Goal: Information Seeking & Learning: Find specific page/section

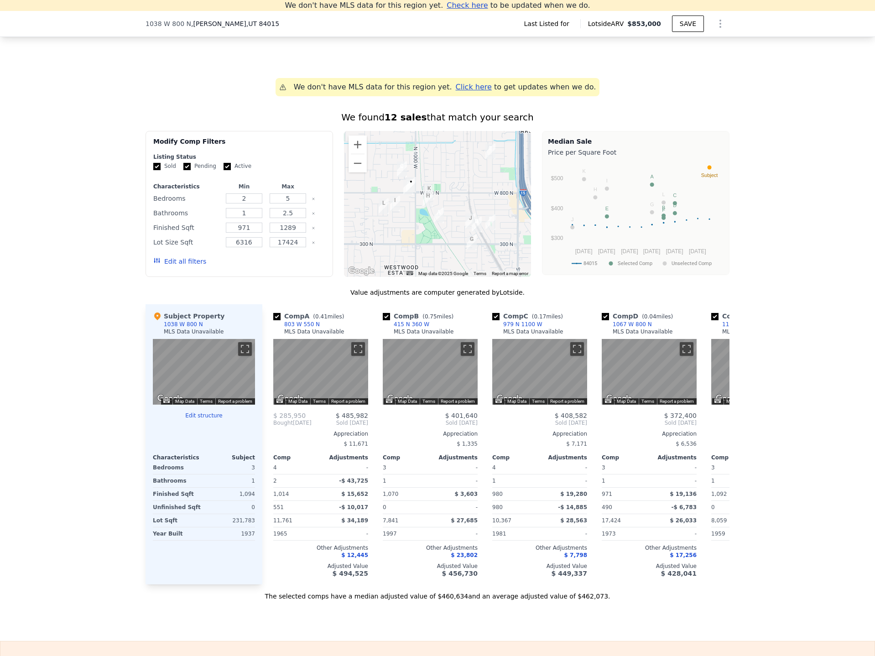
scroll to position [491, 0]
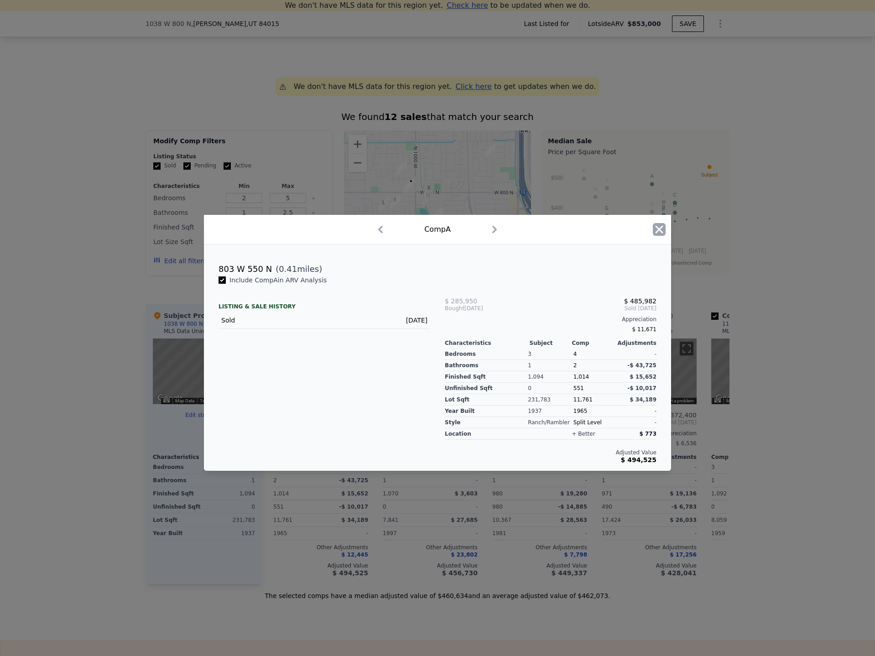
click at [659, 231] on icon "button" at bounding box center [659, 229] width 13 height 13
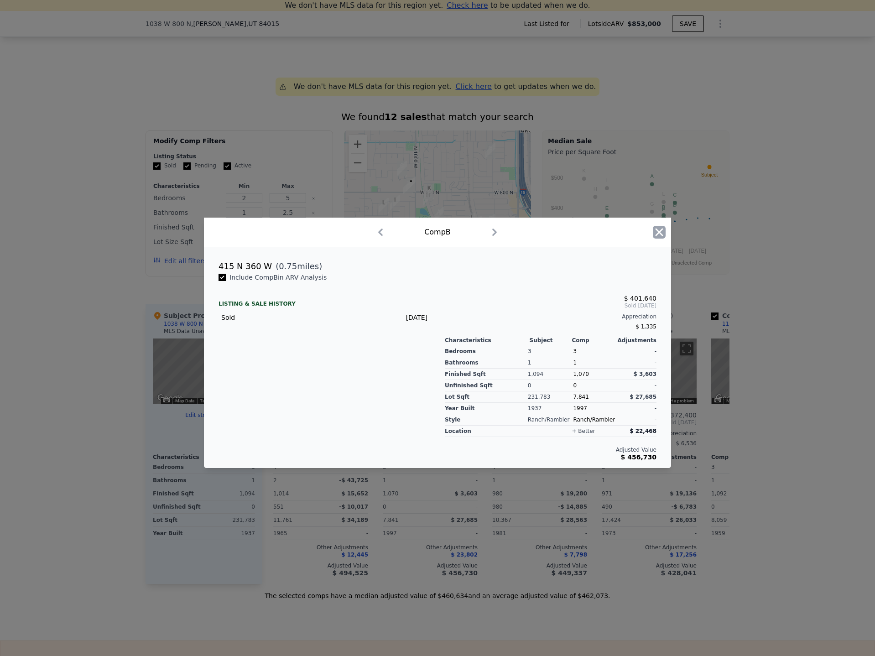
click at [663, 231] on icon "button" at bounding box center [659, 232] width 13 height 13
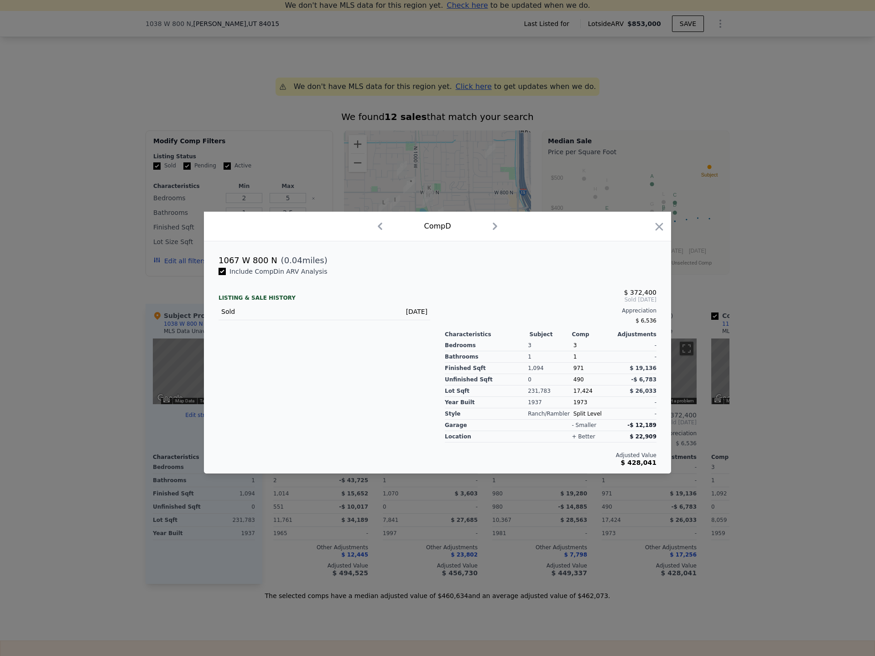
click at [751, 411] on div at bounding box center [437, 328] width 875 height 656
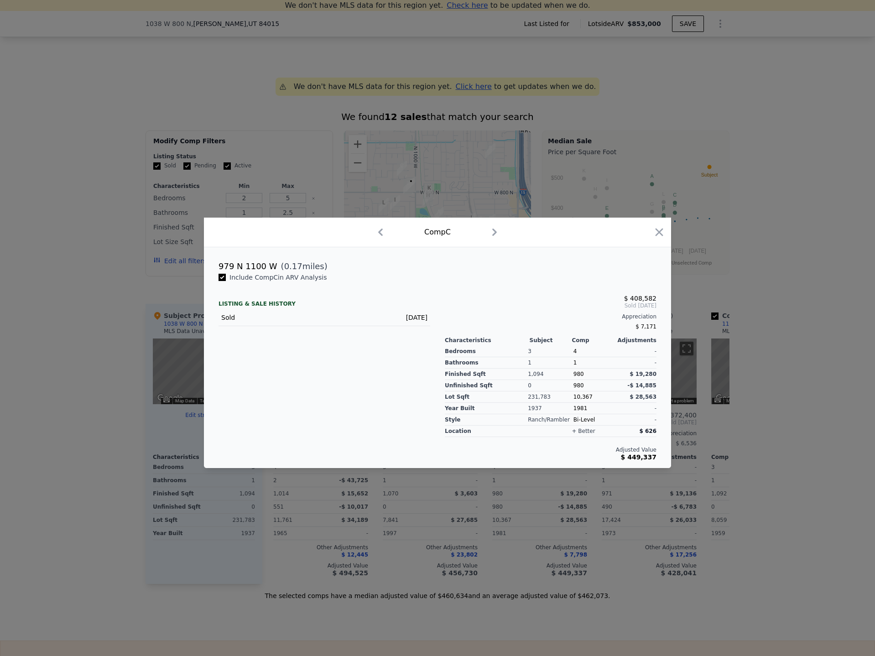
click at [761, 497] on div at bounding box center [437, 328] width 875 height 656
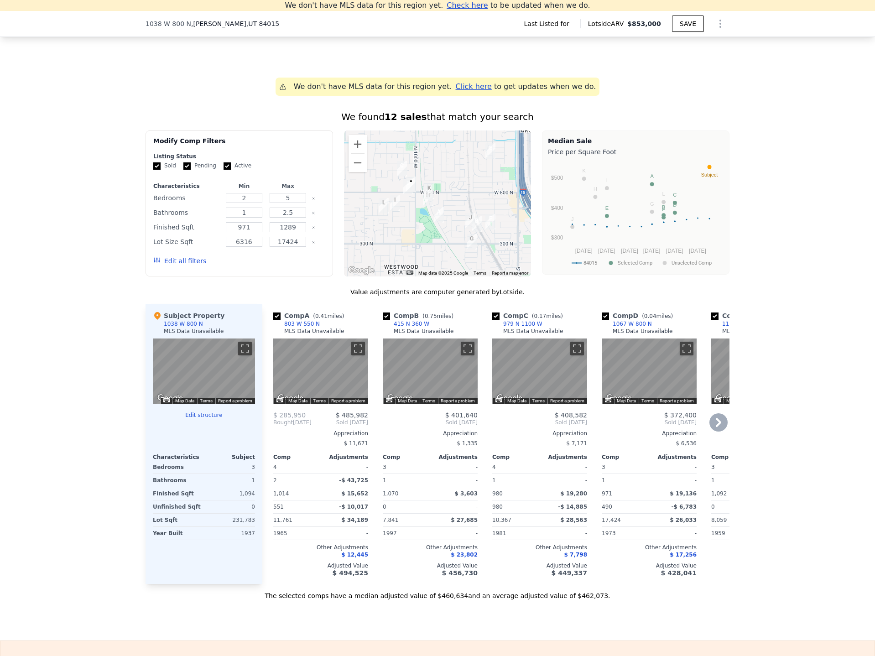
click at [291, 328] on div "803 W 550 N" at bounding box center [302, 323] width 36 height 7
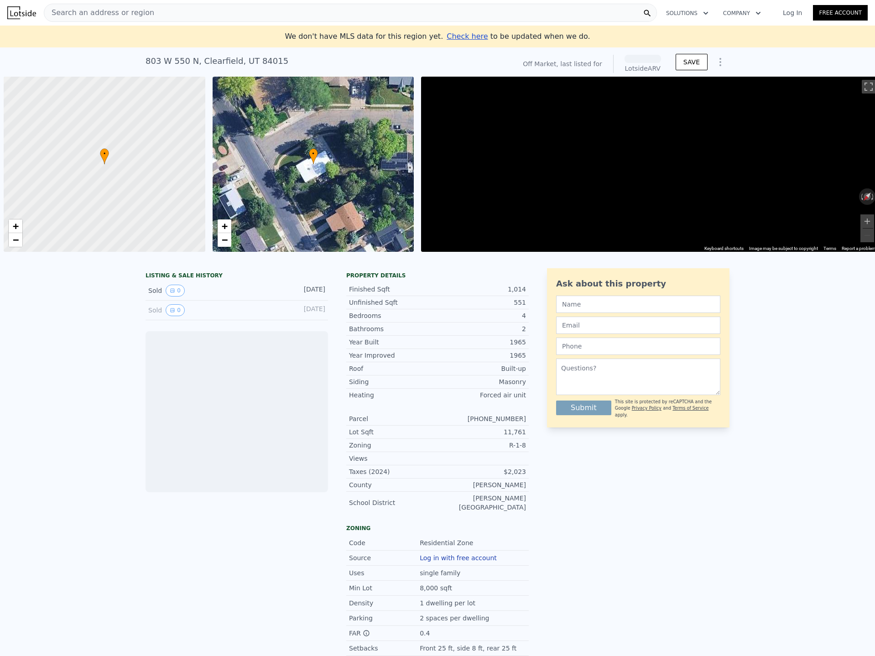
scroll to position [0, 4]
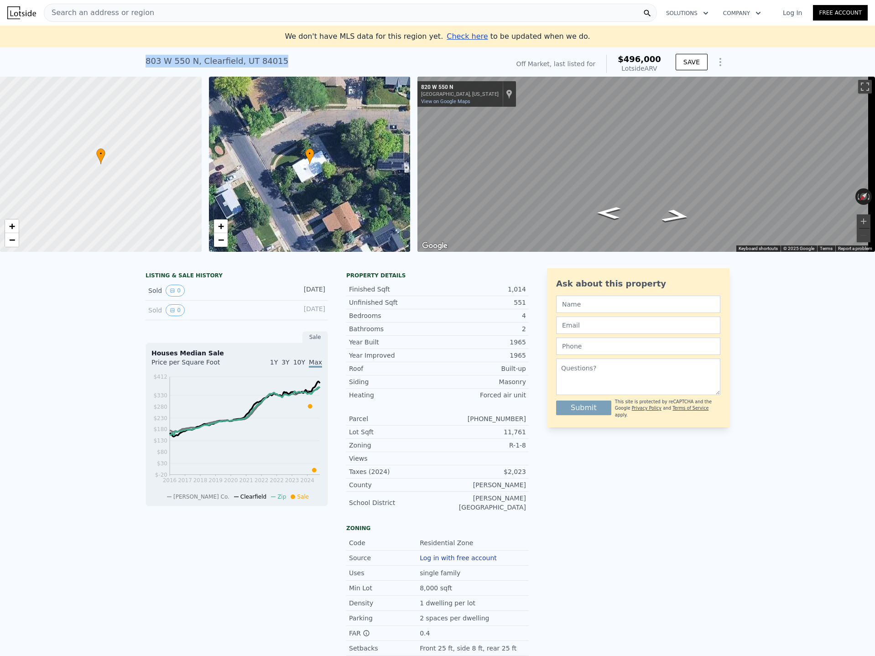
drag, startPoint x: 280, startPoint y: 60, endPoint x: 135, endPoint y: 59, distance: 145.1
click at [135, 59] on div "803 W 550 N , Clearfield , UT 84015 No sales on record (~ARV $496k ) Off Market…" at bounding box center [437, 61] width 875 height 29
